Goal: Understand process/instructions: Learn how to perform a task or action

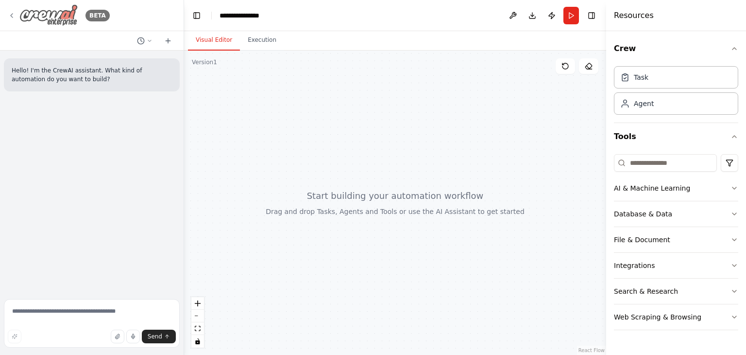
click at [12, 14] on icon at bounding box center [12, 16] width 2 height 4
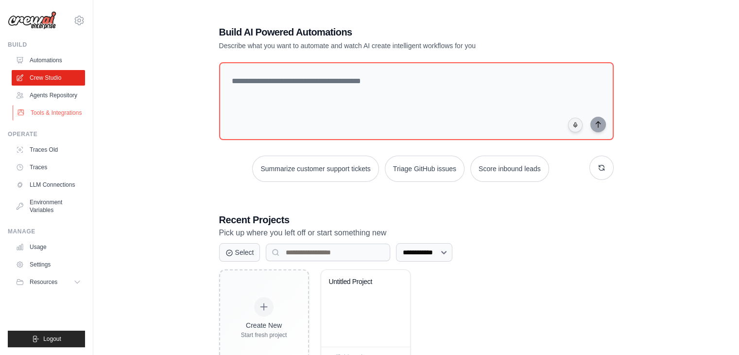
click at [68, 113] on link "Tools & Integrations" at bounding box center [49, 113] width 73 height 16
click at [45, 107] on link "Tools & Integrations" at bounding box center [49, 113] width 73 height 16
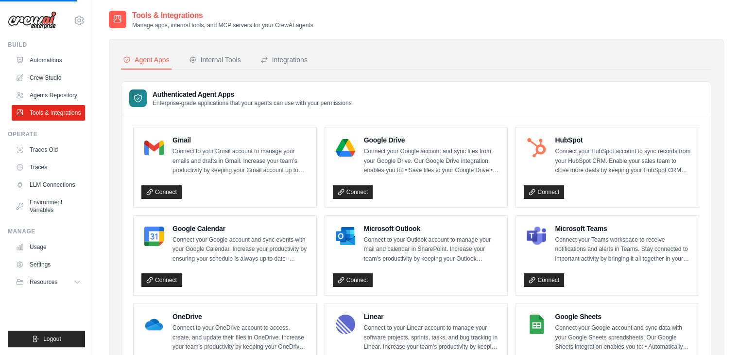
click at [45, 107] on link "Tools & Integrations" at bounding box center [48, 113] width 73 height 16
click at [212, 55] on div "Internal Tools" at bounding box center [215, 60] width 52 height 10
click at [217, 54] on button "Internal Tools" at bounding box center [215, 60] width 56 height 18
click at [217, 51] on button "Internal Tools" at bounding box center [215, 60] width 56 height 18
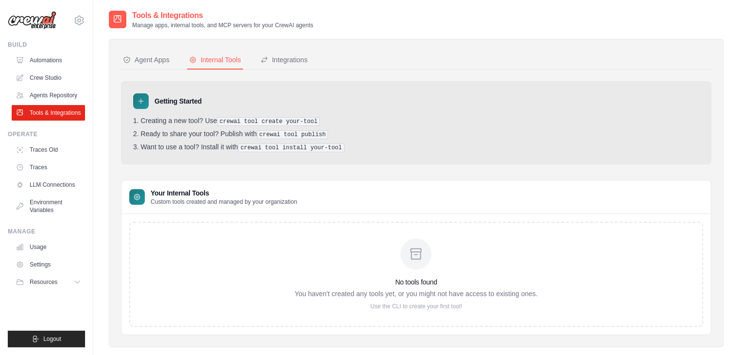
click at [142, 98] on icon at bounding box center [141, 101] width 8 height 8
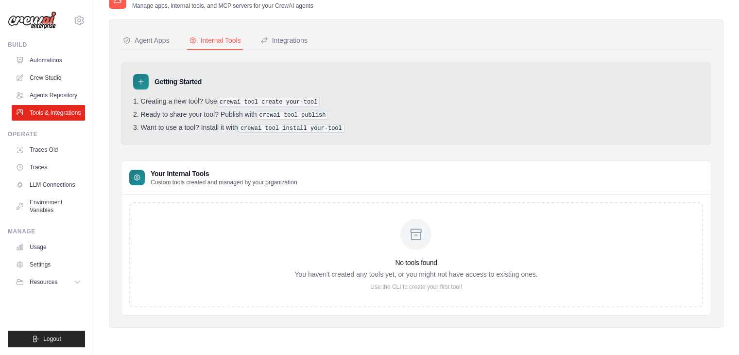
scroll to position [19, 0]
click at [309, 102] on pre "crewai tool create your-tool" at bounding box center [268, 102] width 103 height 9
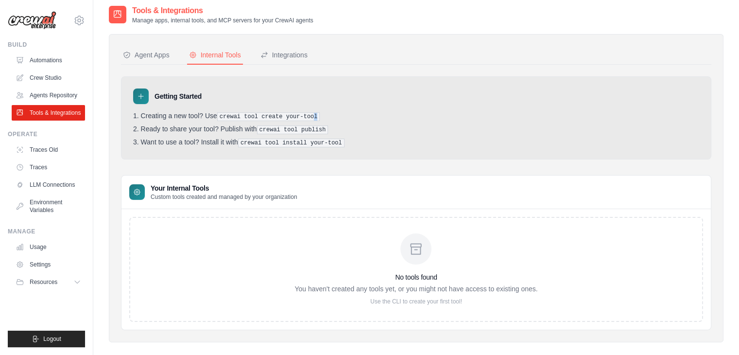
scroll to position [0, 0]
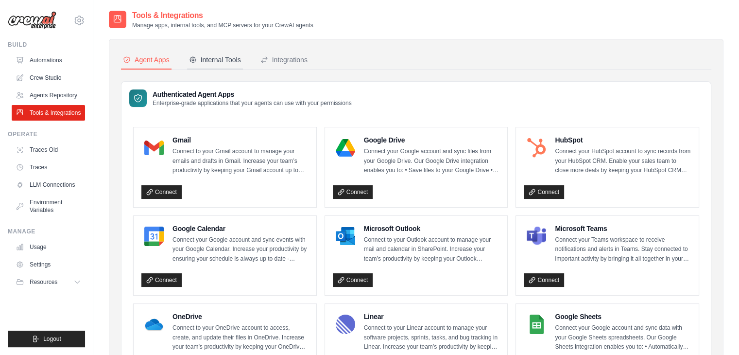
click at [219, 55] on div "Internal Tools" at bounding box center [215, 60] width 52 height 10
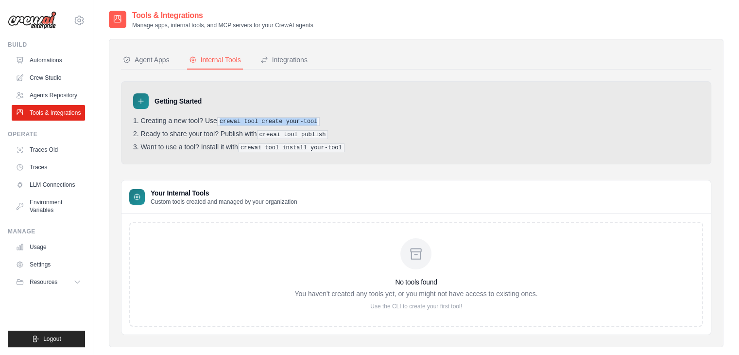
drag, startPoint x: 221, startPoint y: 120, endPoint x: 312, endPoint y: 121, distance: 90.8
click at [312, 121] on pre "crewai tool create your-tool" at bounding box center [268, 121] width 103 height 9
copy pre "crewai tool create your-tool"
